Goal: Information Seeking & Learning: Find specific fact

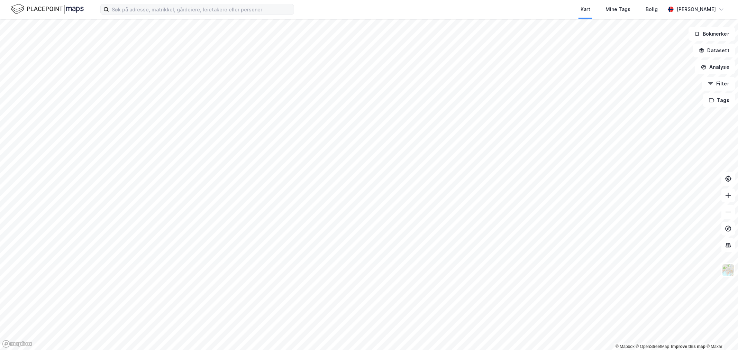
click at [137, 15] on label at bounding box center [197, 9] width 194 height 11
click at [137, 15] on input at bounding box center [201, 9] width 185 height 10
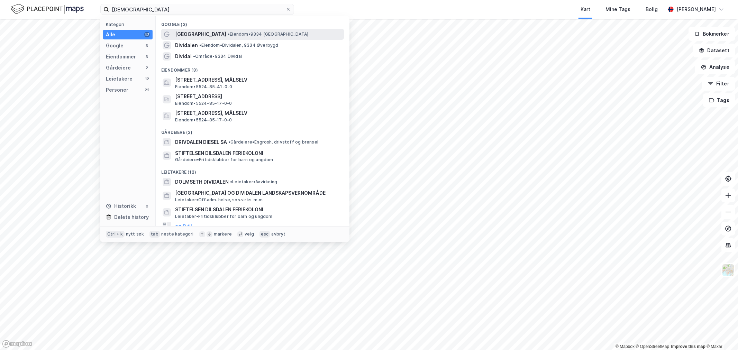
click at [184, 37] on span "[GEOGRAPHIC_DATA]" at bounding box center [200, 34] width 51 height 8
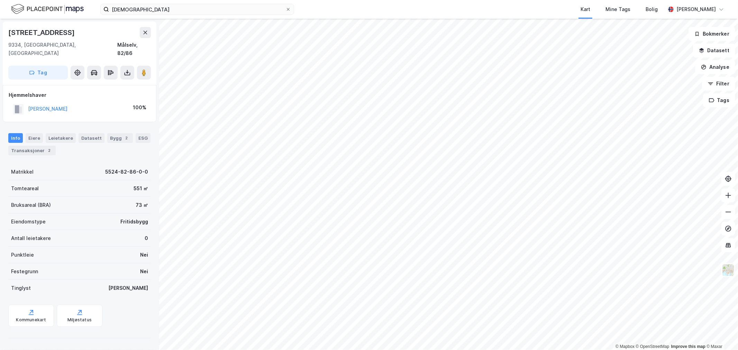
click at [329, 0] on html "dividalen Kart Mine Tags Bolig Ole Kristian Koa © Mapbox © OpenStreetMap Improv…" at bounding box center [369, 175] width 738 height 350
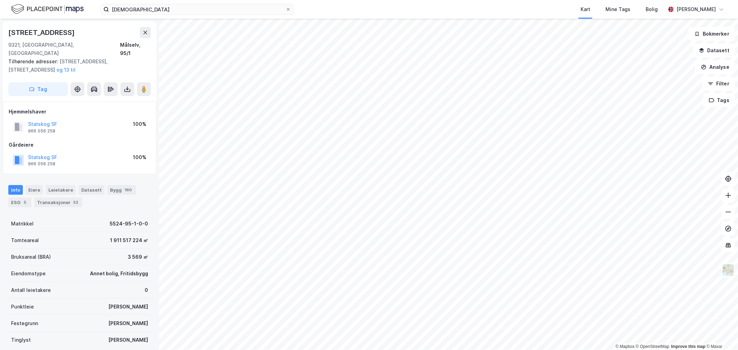
click at [563, 350] on html "dividalen Kart Mine Tags Bolig Ole Kristian Koa © Mapbox © OpenStreetMap Improv…" at bounding box center [369, 175] width 738 height 350
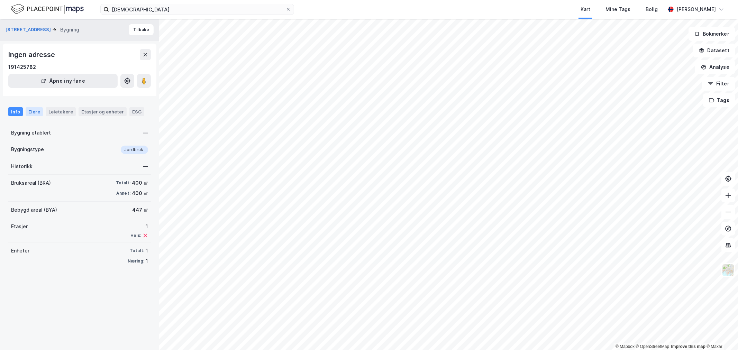
click at [33, 112] on div "Eiere" at bounding box center [34, 111] width 17 height 9
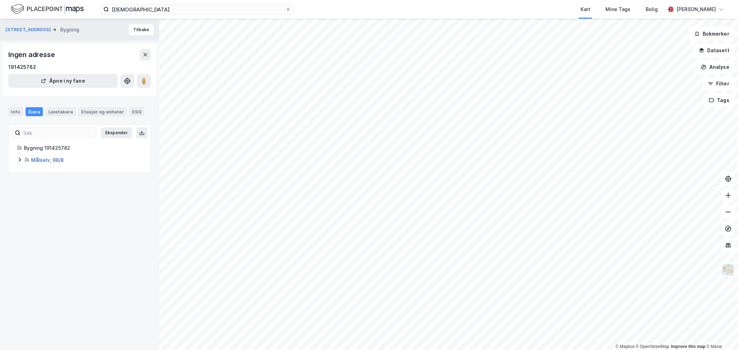
click at [59, 162] on link "Målselv, 98/8" at bounding box center [47, 160] width 33 height 6
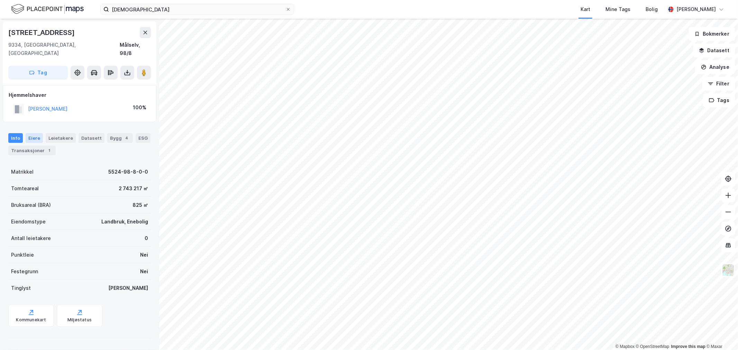
click at [36, 133] on div "Eiere" at bounding box center [34, 138] width 17 height 10
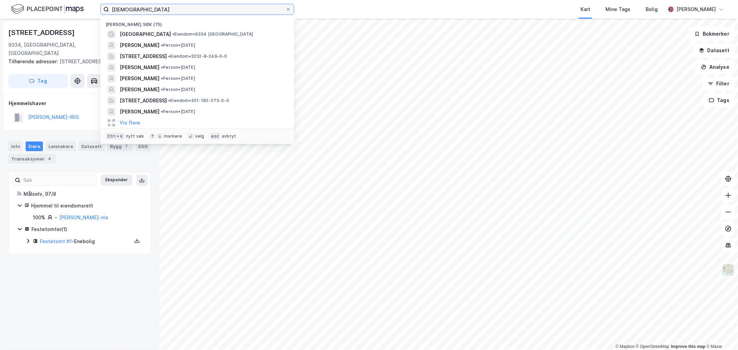
click at [161, 4] on input "dividalen" at bounding box center [197, 9] width 176 height 10
drag, startPoint x: 157, startPoint y: 7, endPoint x: 88, endPoint y: 13, distance: 69.4
click at [88, 13] on div "dividalen Nylige søk (75) Øvre Dividal nasjonalpark • Eiendom • 9334 Øverbygd E…" at bounding box center [369, 9] width 738 height 19
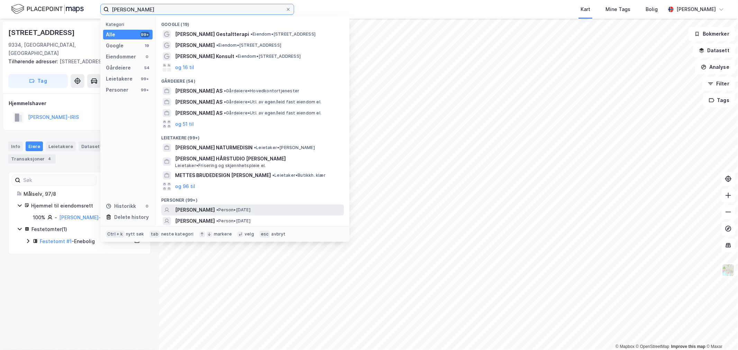
type input "mette marianne svenning"
click at [215, 211] on span "METTE MARIANNE SVENNING" at bounding box center [195, 210] width 40 height 8
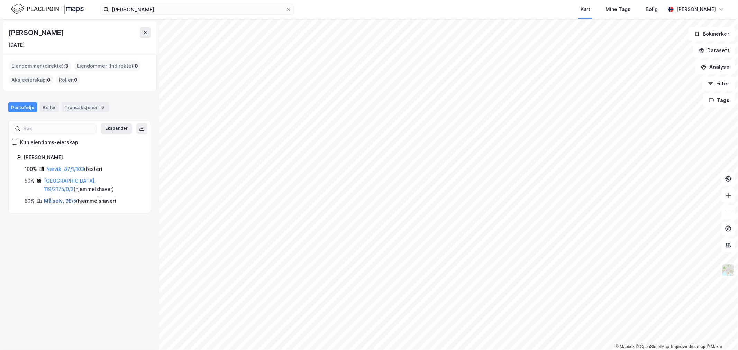
click at [58, 198] on link "Målselv, 98/5" at bounding box center [60, 201] width 32 height 6
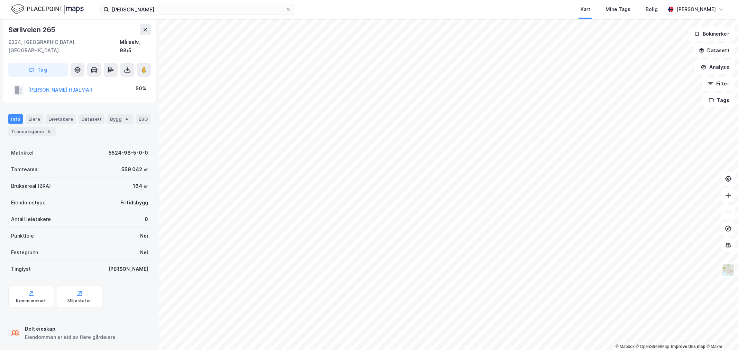
scroll to position [17, 0]
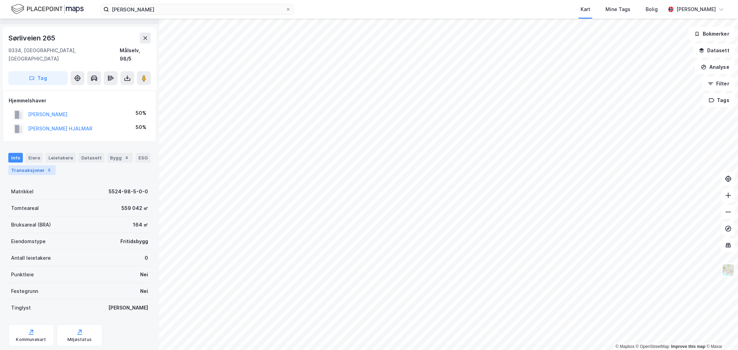
click at [39, 165] on div "Transaksjoner 5" at bounding box center [31, 170] width 47 height 10
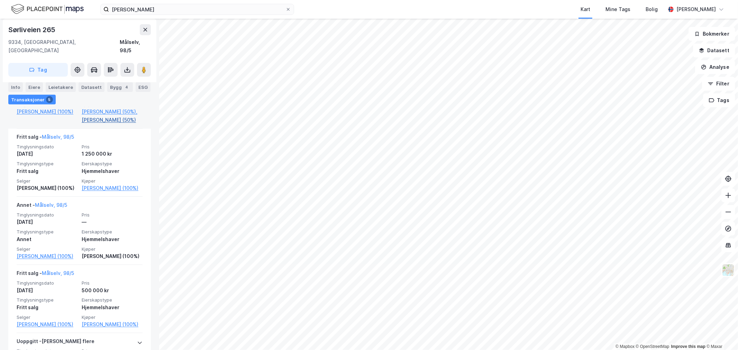
scroll to position [307, 0]
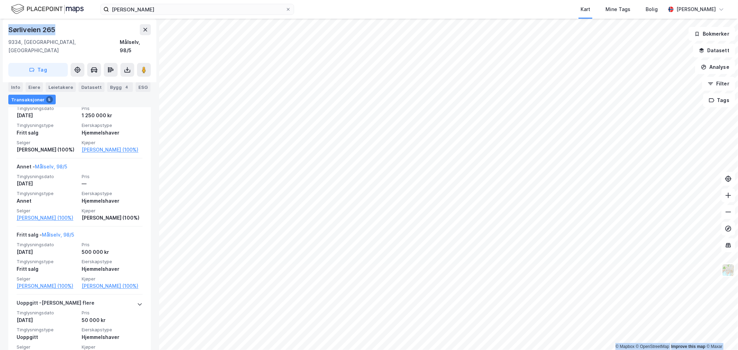
drag, startPoint x: 56, startPoint y: 26, endPoint x: -2, endPoint y: 27, distance: 58.4
click at [0, 27] on html "mette marianne svenning Kart Mine Tags Bolig Ole Kristian Koa © Mapbox © OpenSt…" at bounding box center [369, 175] width 738 height 350
copy div "© Mapbox © OpenStreetMap Improve this map © Maxar SVENNING METTE MARIANNE Eiend…"
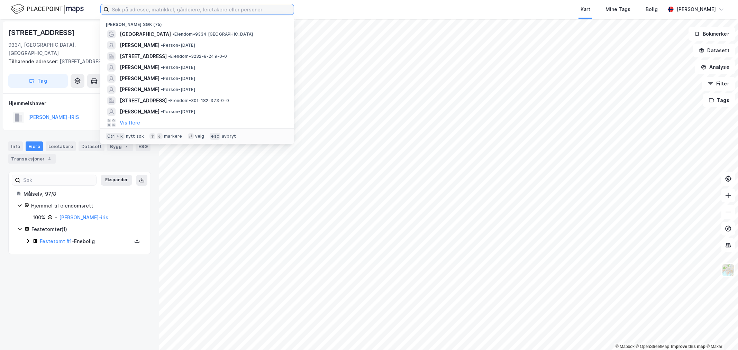
click at [139, 8] on input at bounding box center [201, 9] width 185 height 10
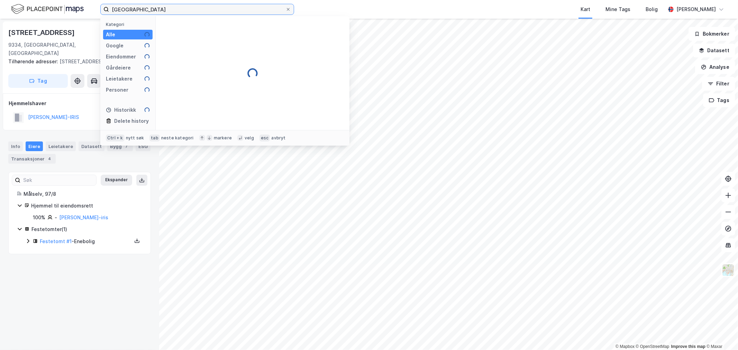
type input "[GEOGRAPHIC_DATA]"
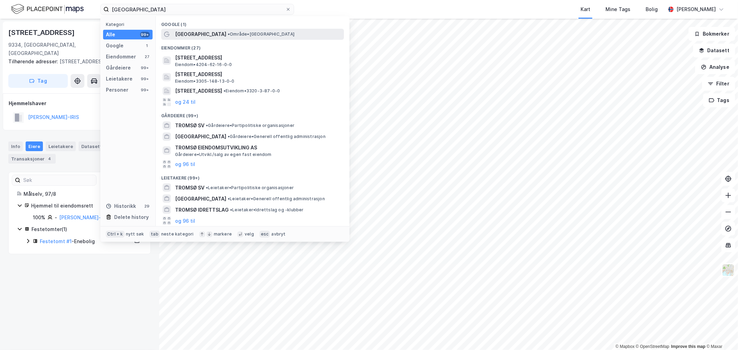
click at [182, 31] on span "[GEOGRAPHIC_DATA]" at bounding box center [200, 34] width 51 height 8
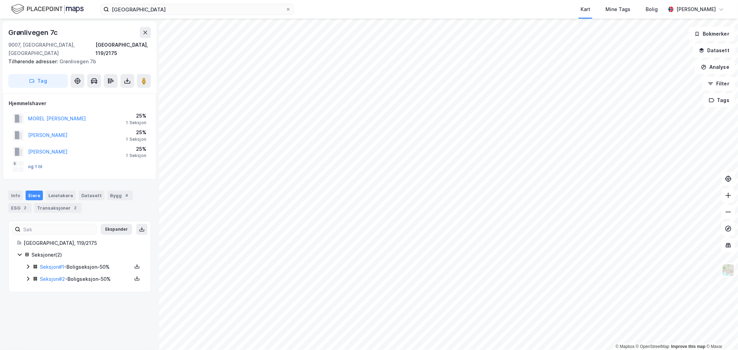
click at [0, 0] on button "og 1 til" at bounding box center [0, 0] width 0 height 0
